Goal: Information Seeking & Learning: Learn about a topic

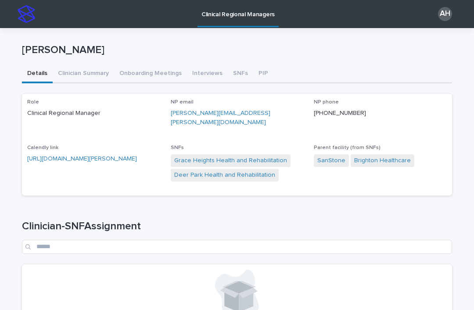
click at [74, 78] on button "Clinician Summary" at bounding box center [83, 74] width 61 height 18
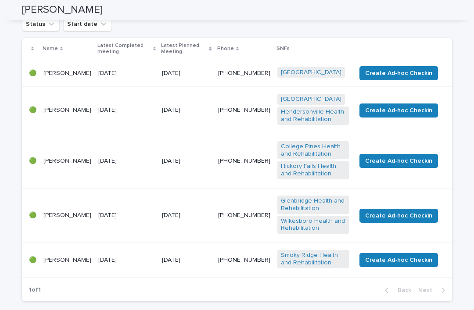
scroll to position [137, 0]
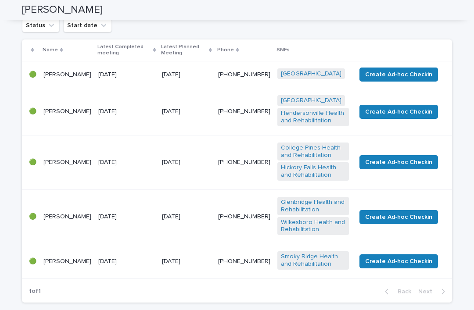
click at [66, 265] on p "[PERSON_NAME]" at bounding box center [67, 261] width 48 height 7
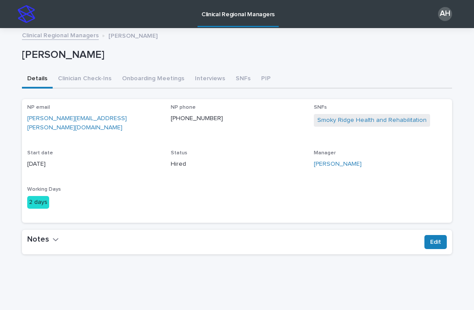
click at [56, 238] on div "button" at bounding box center [56, 240] width 6 height 9
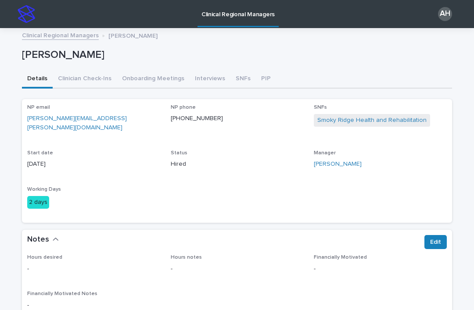
click at [89, 79] on button "Clinician Check-Ins" at bounding box center [85, 79] width 64 height 18
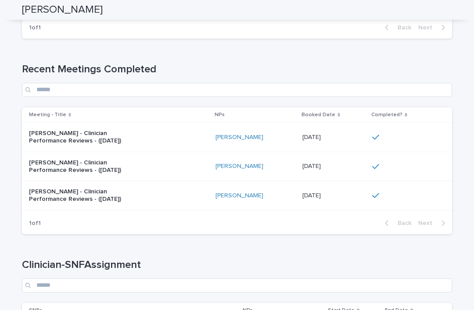
scroll to position [238, 0]
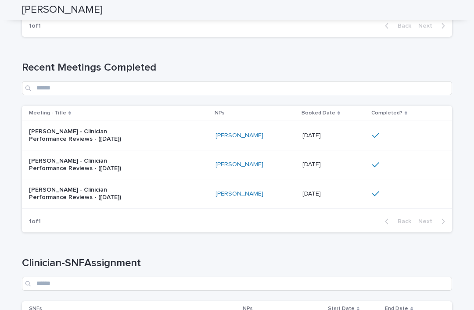
click at [34, 132] on p "[PERSON_NAME] - Clinician Performance Reviews - ([DATE])" at bounding box center [84, 135] width 110 height 15
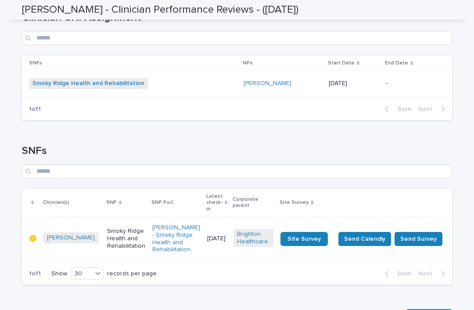
scroll to position [486, 0]
click at [30, 235] on p "🟡" at bounding box center [32, 238] width 7 height 7
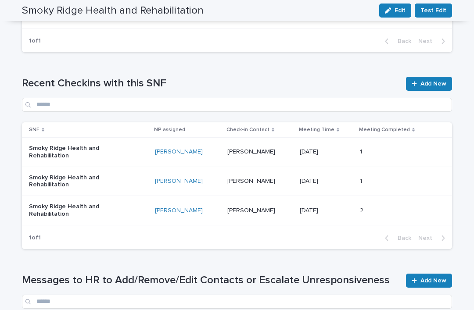
scroll to position [540, 0]
click at [35, 147] on p "Smoky Ridge Health and Rehabilitation" at bounding box center [73, 151] width 88 height 15
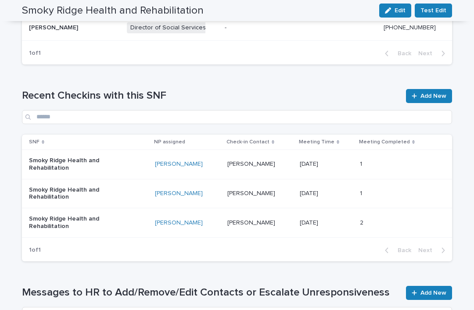
scroll to position [527, 0]
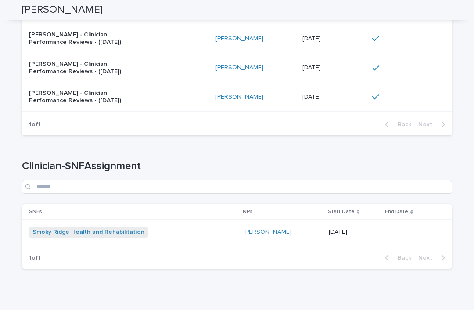
scroll to position [335, 0]
click at [50, 229] on link "Smoky Ridge Health and Rehabilitation" at bounding box center [88, 232] width 112 height 7
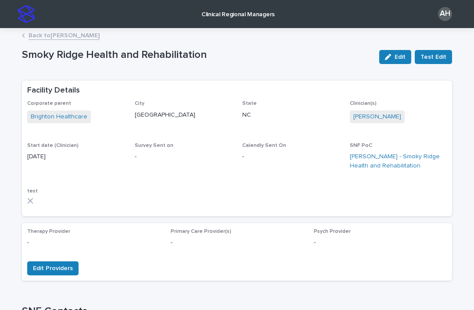
click at [31, 32] on link "Back to [PERSON_NAME]" at bounding box center [64, 35] width 71 height 10
